Goal: Browse casually

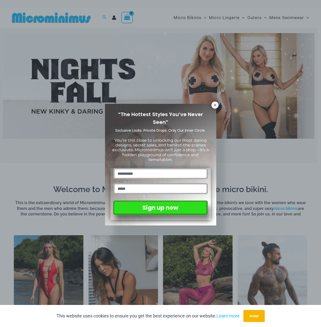
click at [211, 104] on div "“The Hottest Styles You’ve Never Seen” Exclusive Looks. Private Drops. Only Our…" at bounding box center [160, 165] width 111 height 122
click at [213, 106] on icon at bounding box center [215, 105] width 5 height 5
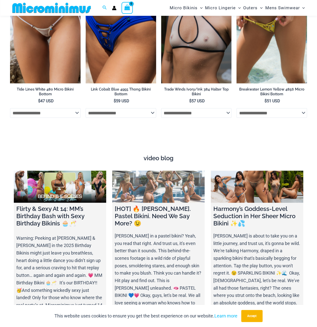
scroll to position [1477, 0]
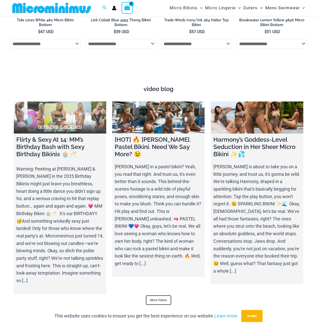
click at [70, 111] on link at bounding box center [60, 118] width 92 height 32
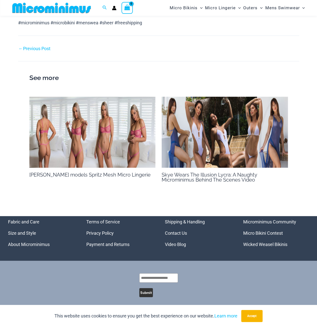
scroll to position [631, 0]
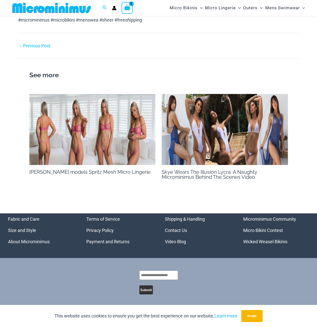
click at [182, 132] on img at bounding box center [225, 129] width 126 height 71
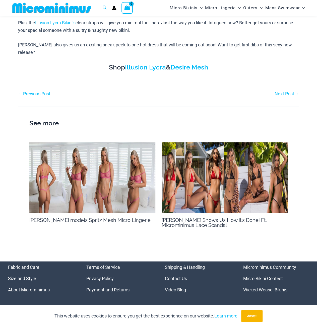
scroll to position [312, 0]
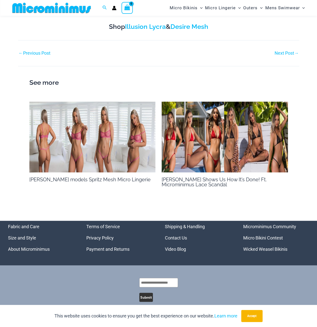
click at [260, 235] on link "Micro Bikini Contest" at bounding box center [263, 237] width 40 height 5
